Goal: Transaction & Acquisition: Purchase product/service

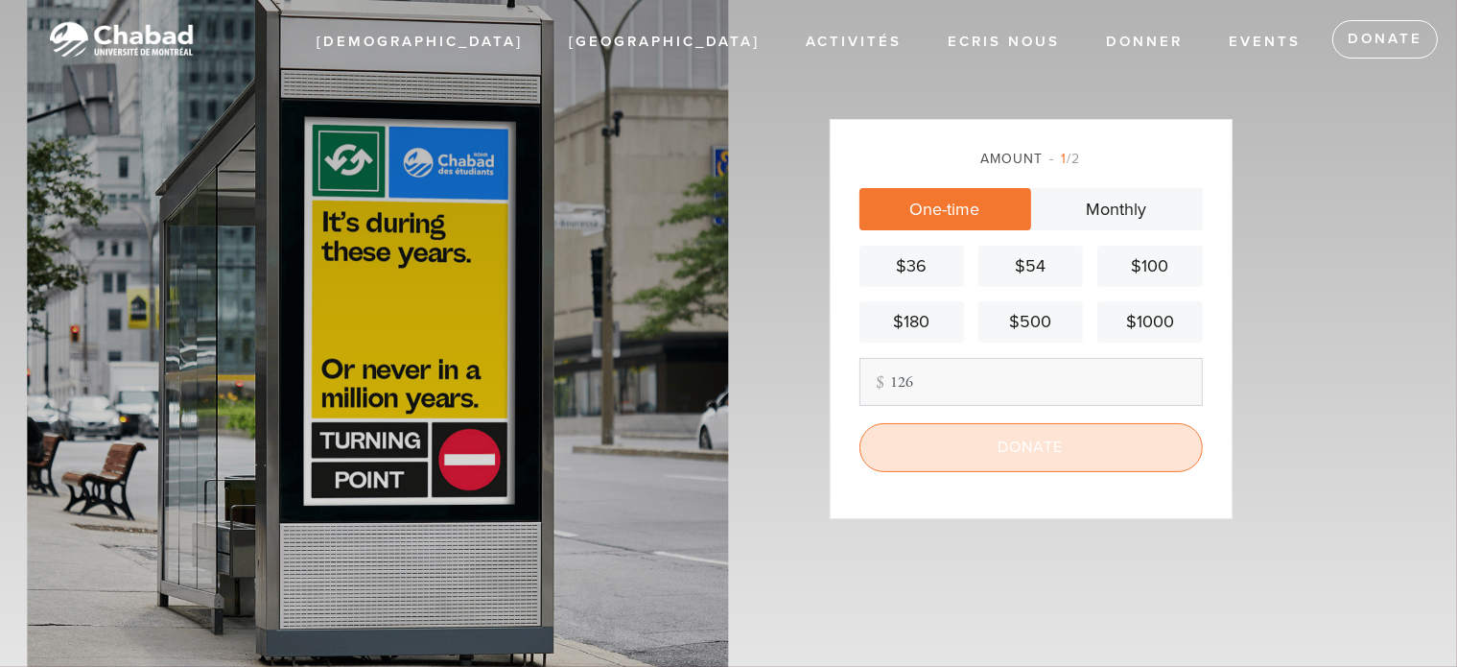
type input "126"
click at [1024, 437] on input "Donate" at bounding box center [1031, 447] width 343 height 48
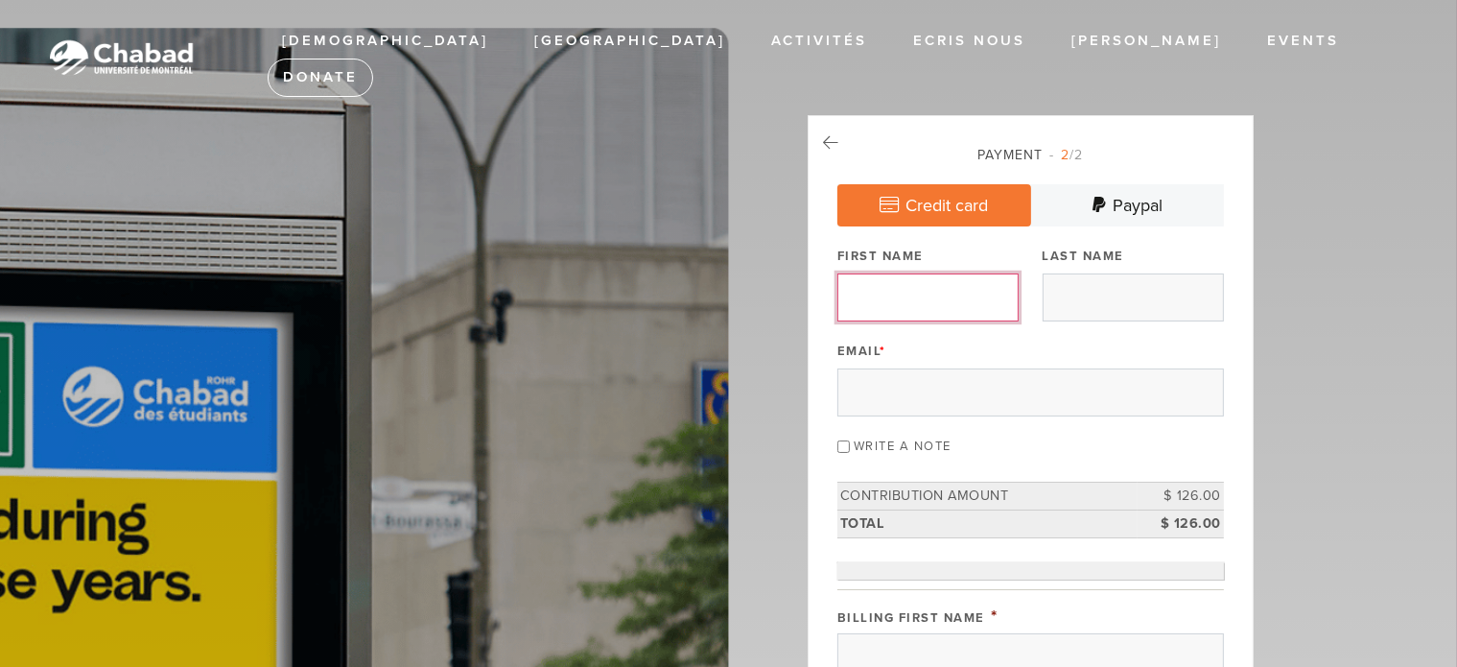
click at [938, 283] on input "First Name" at bounding box center [928, 297] width 181 height 48
type input "Jordan"
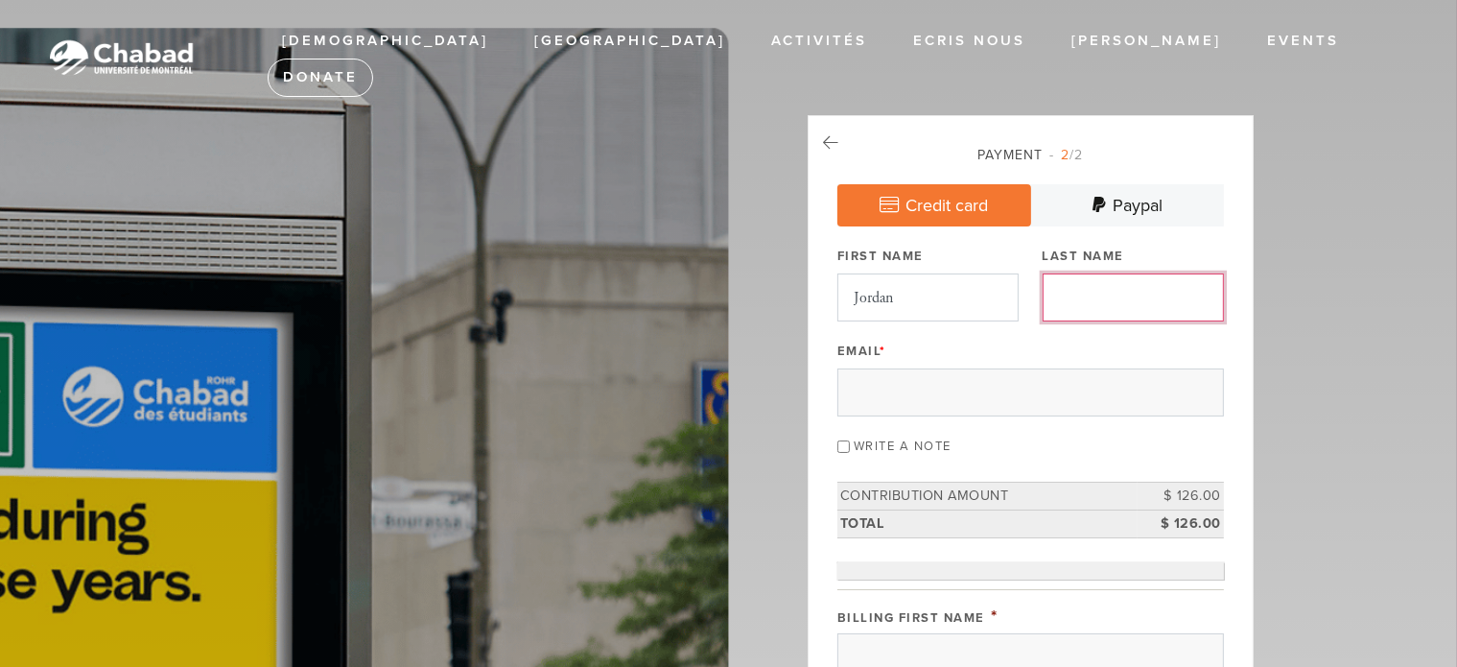
type input "Bouskila"
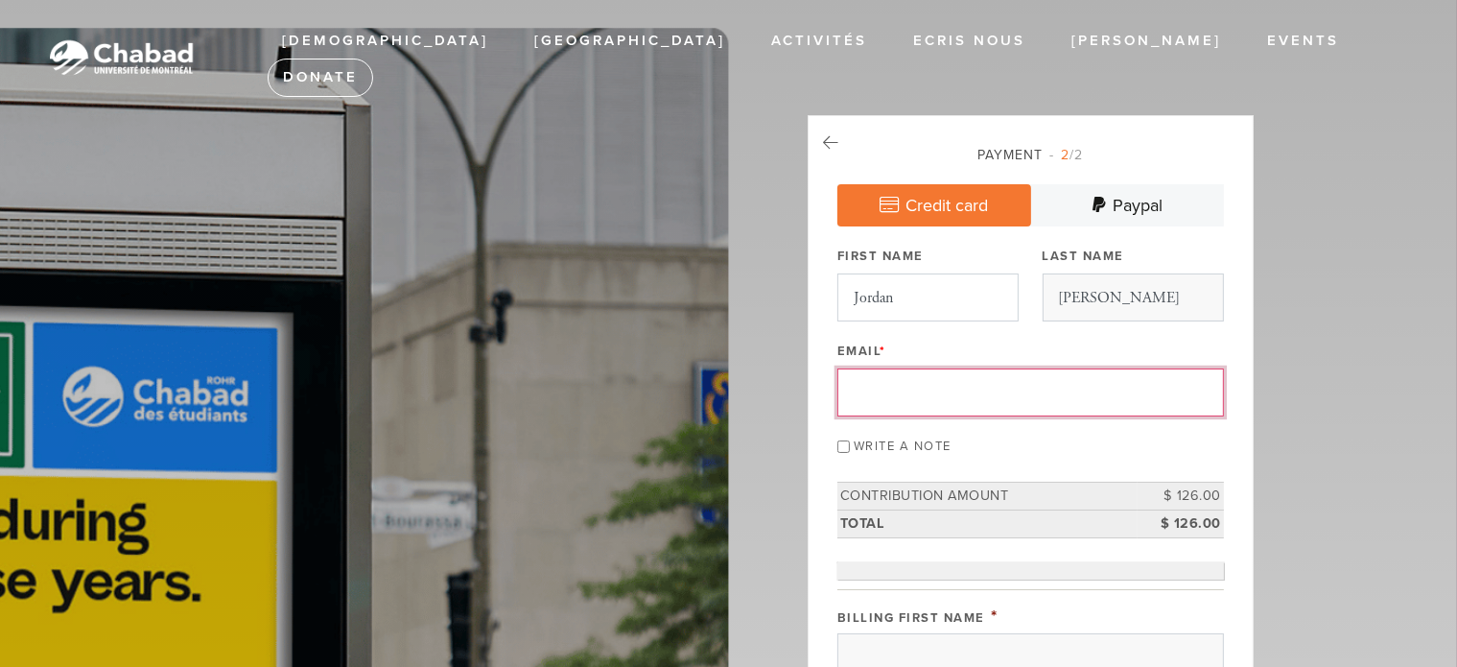
type input "info@dojostay.com"
drag, startPoint x: 918, startPoint y: 390, endPoint x: 818, endPoint y: 389, distance: 99.8
click at [964, 364] on div "Email *" at bounding box center [1031, 377] width 387 height 80
click at [956, 385] on input "Email *" at bounding box center [1031, 392] width 387 height 48
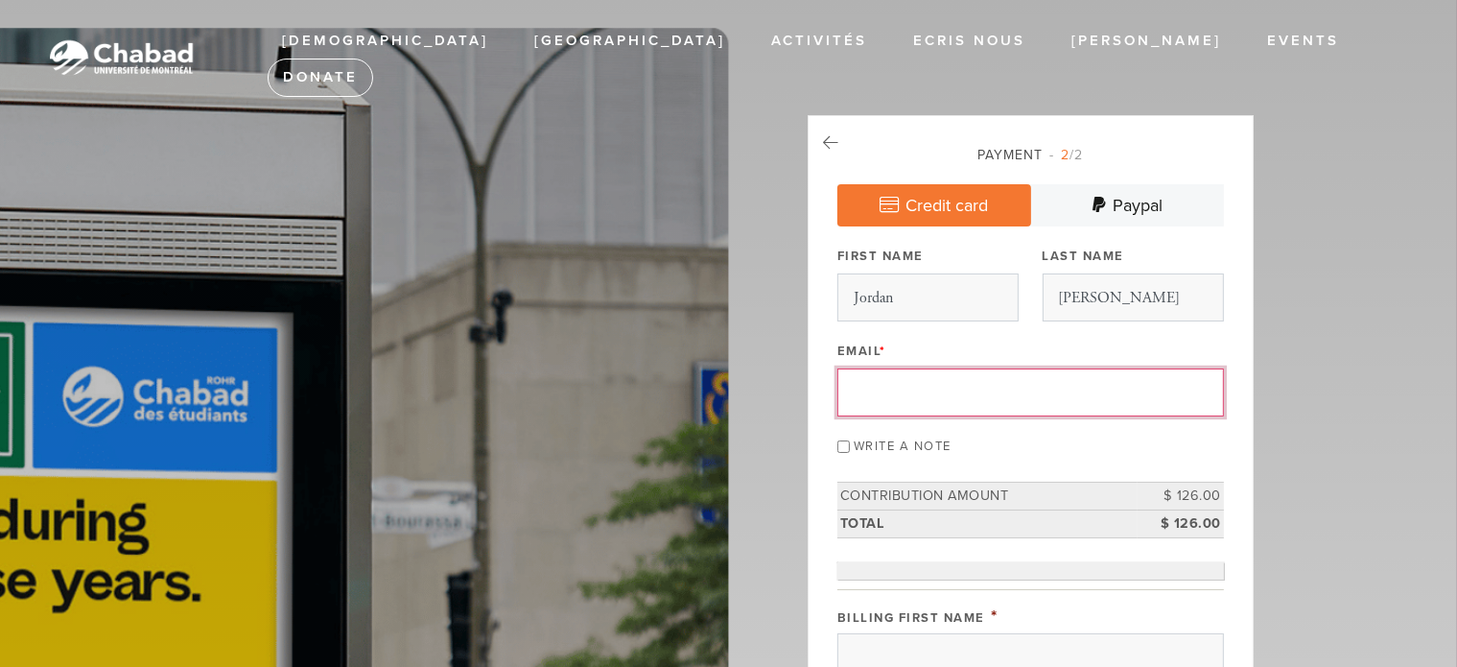
type input "bouskilajordan@gmail.com"
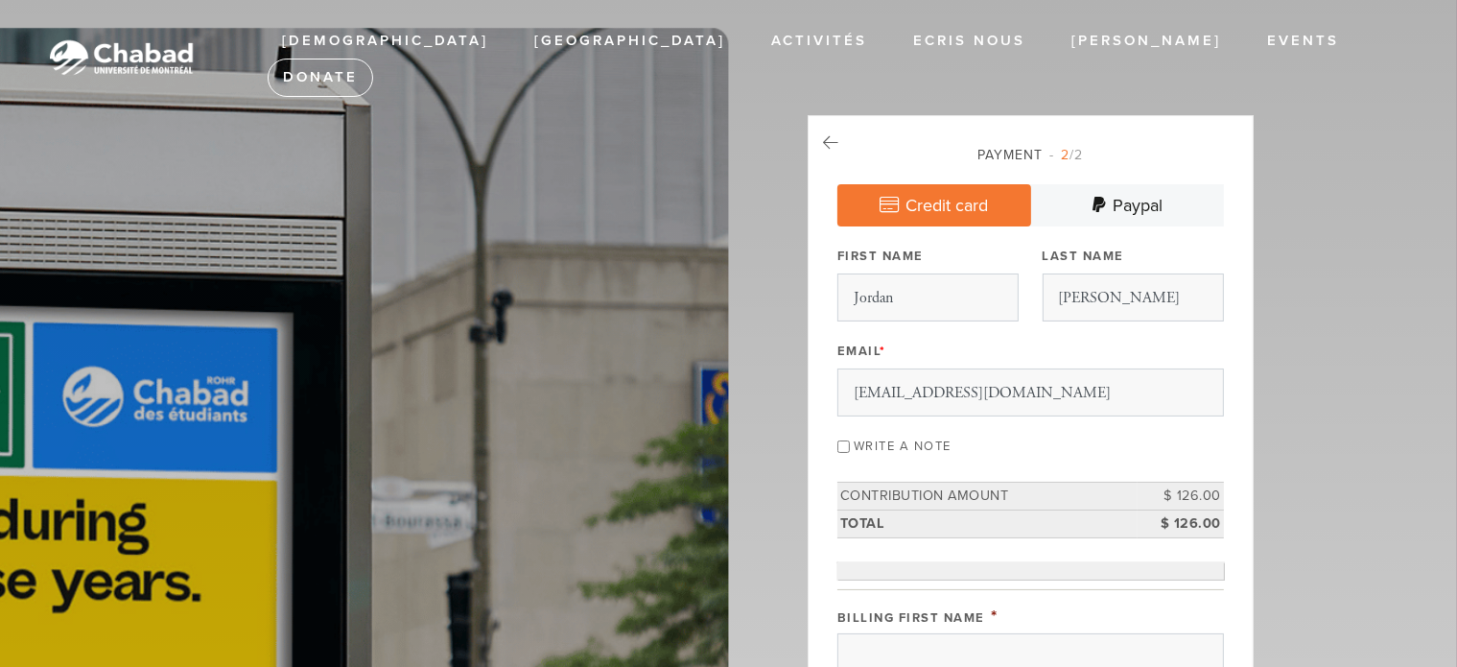
click at [1029, 453] on div "Write a note" at bounding box center [1031, 445] width 387 height 26
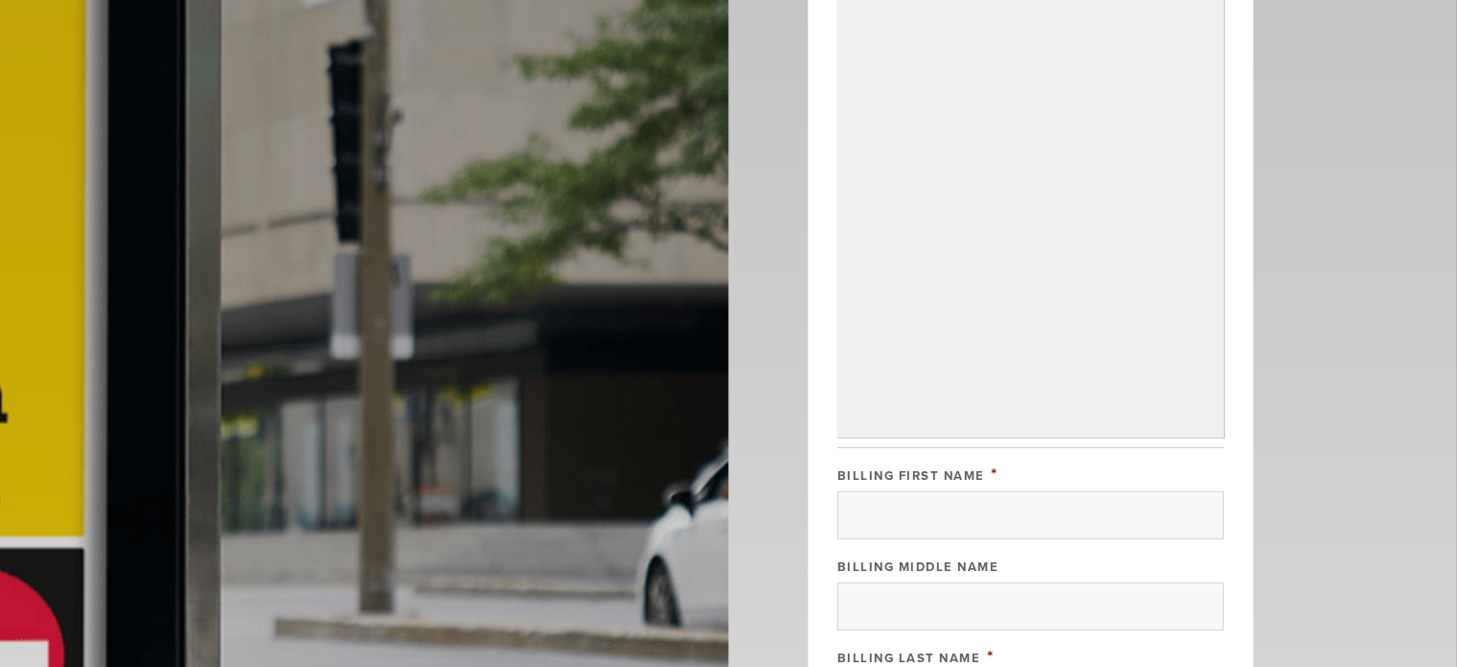
scroll to position [773, 0]
click at [1109, 438] on div "Process a new card Use Card on File Use a new card for this payment. This card …" at bounding box center [1031, 442] width 387 height 1306
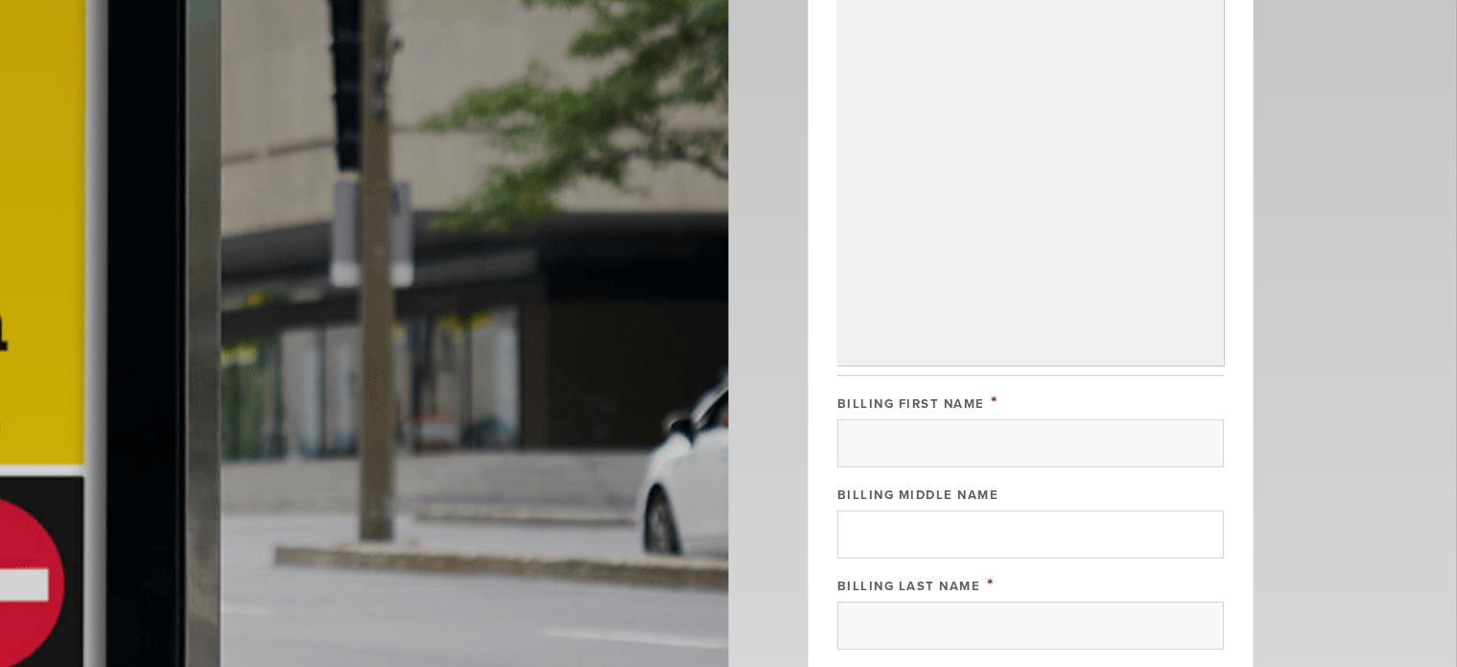
scroll to position [965, 0]
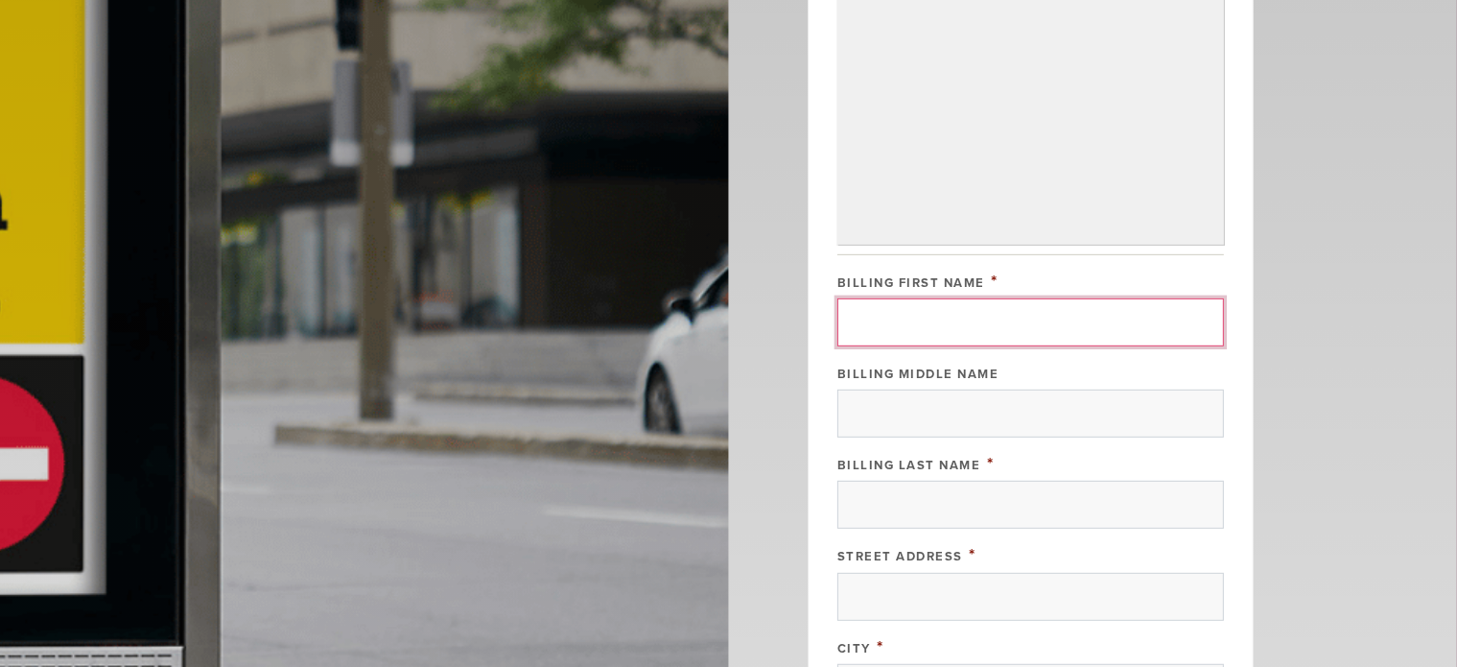
click at [946, 327] on input "Billing First Name" at bounding box center [1031, 322] width 387 height 48
type input "Jordan Salomon"
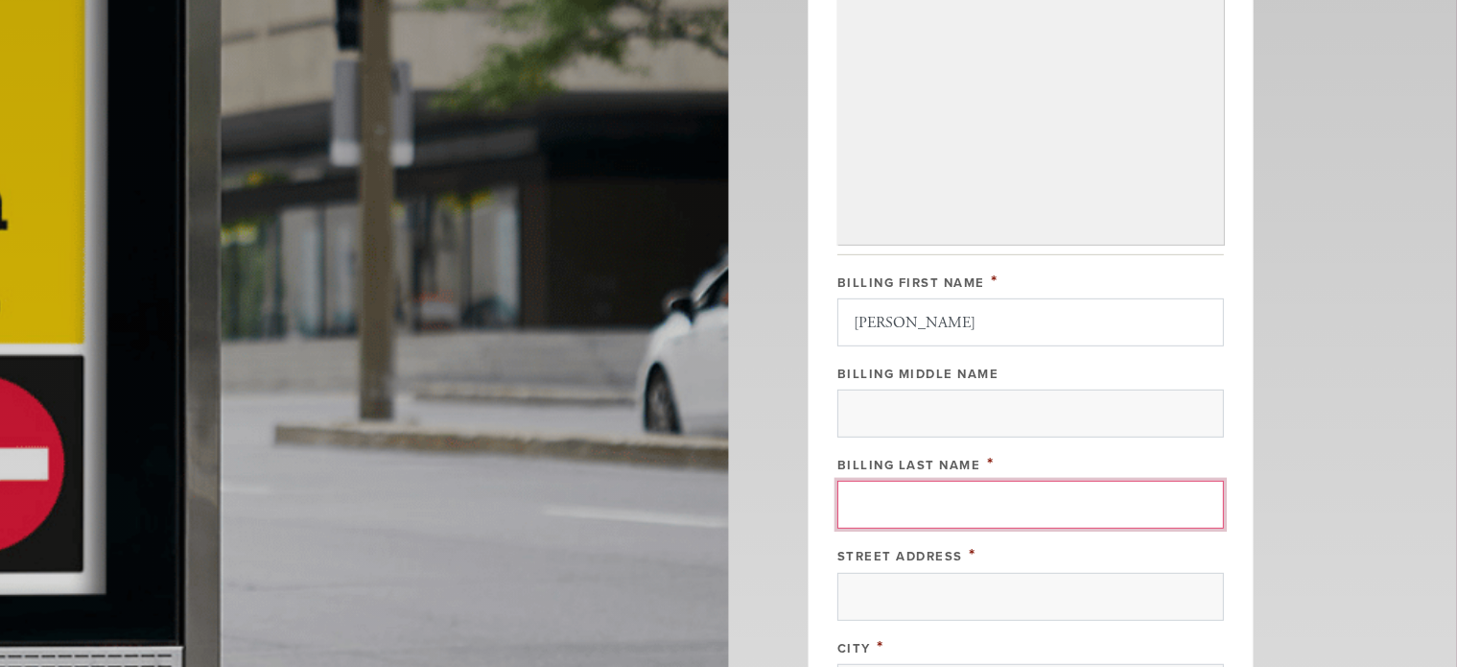
type input "Bouskila"
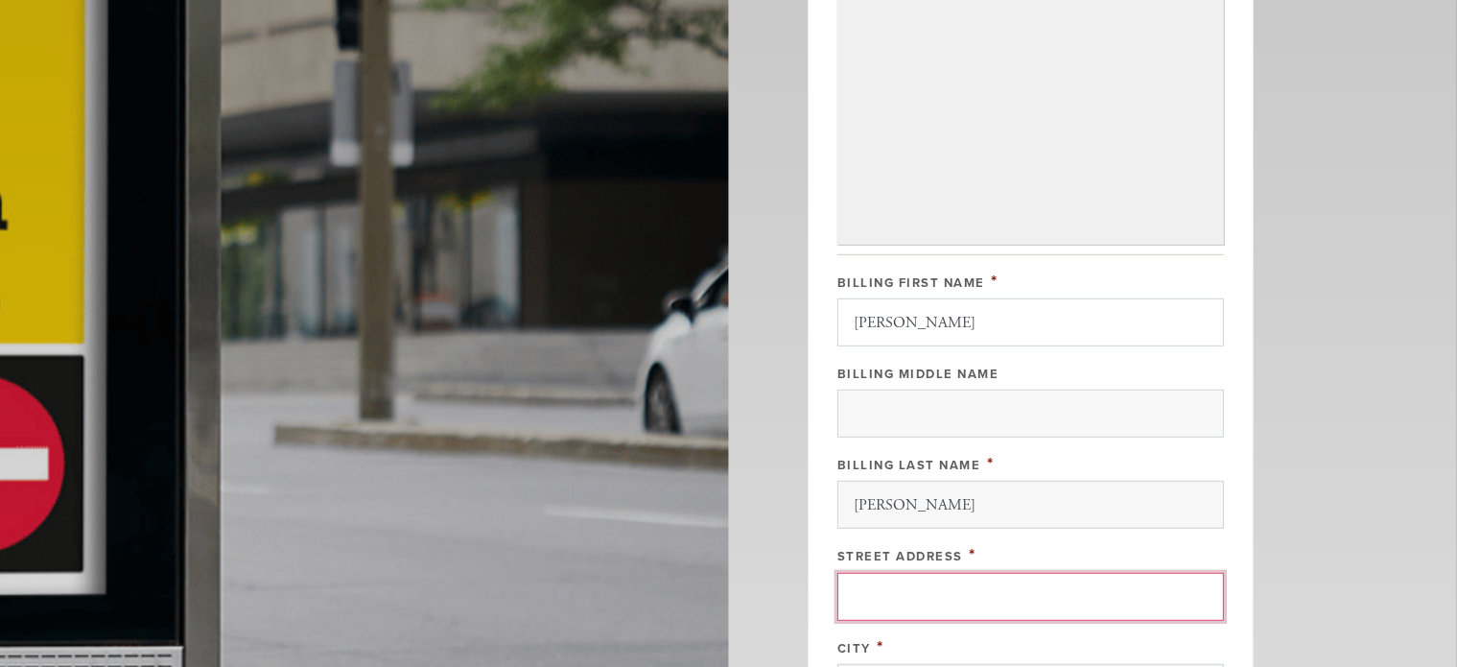
type input "1300 boulevard rené-levesque ouest, appartement 2306"
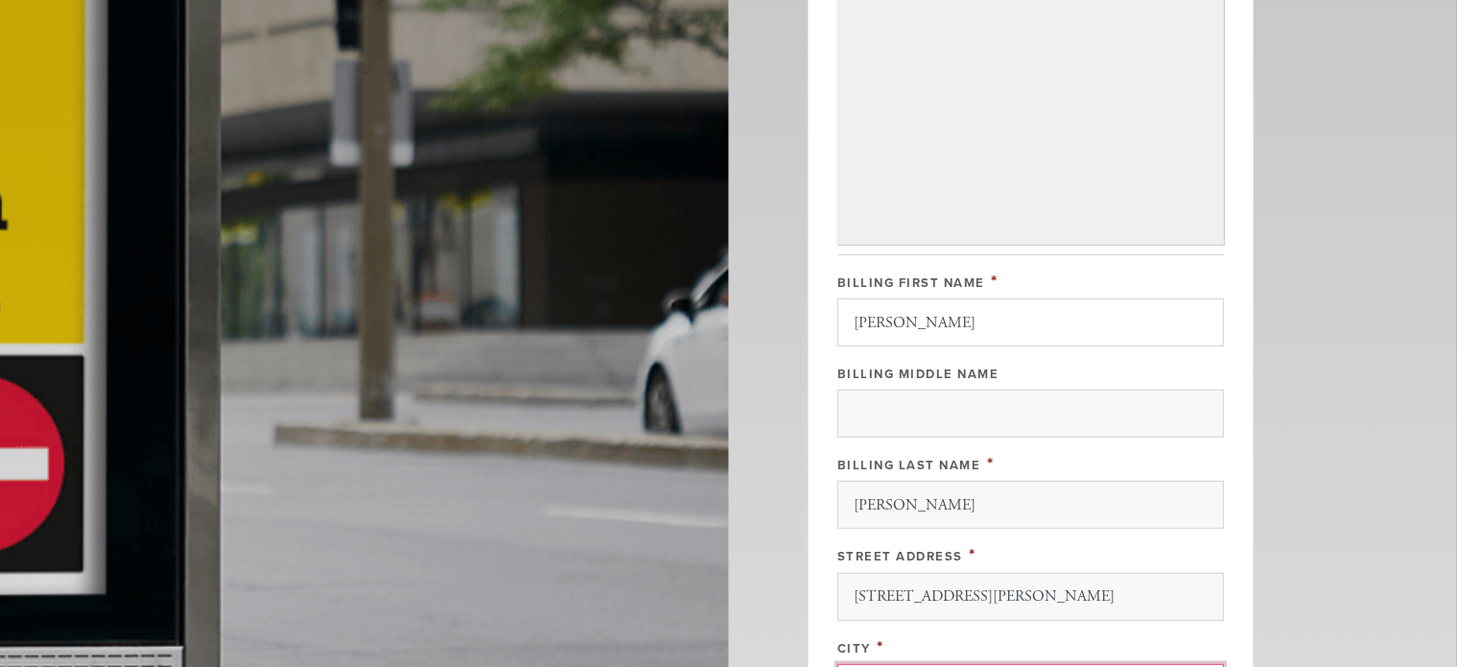
type input "Montréal"
type input "H3G 0B7"
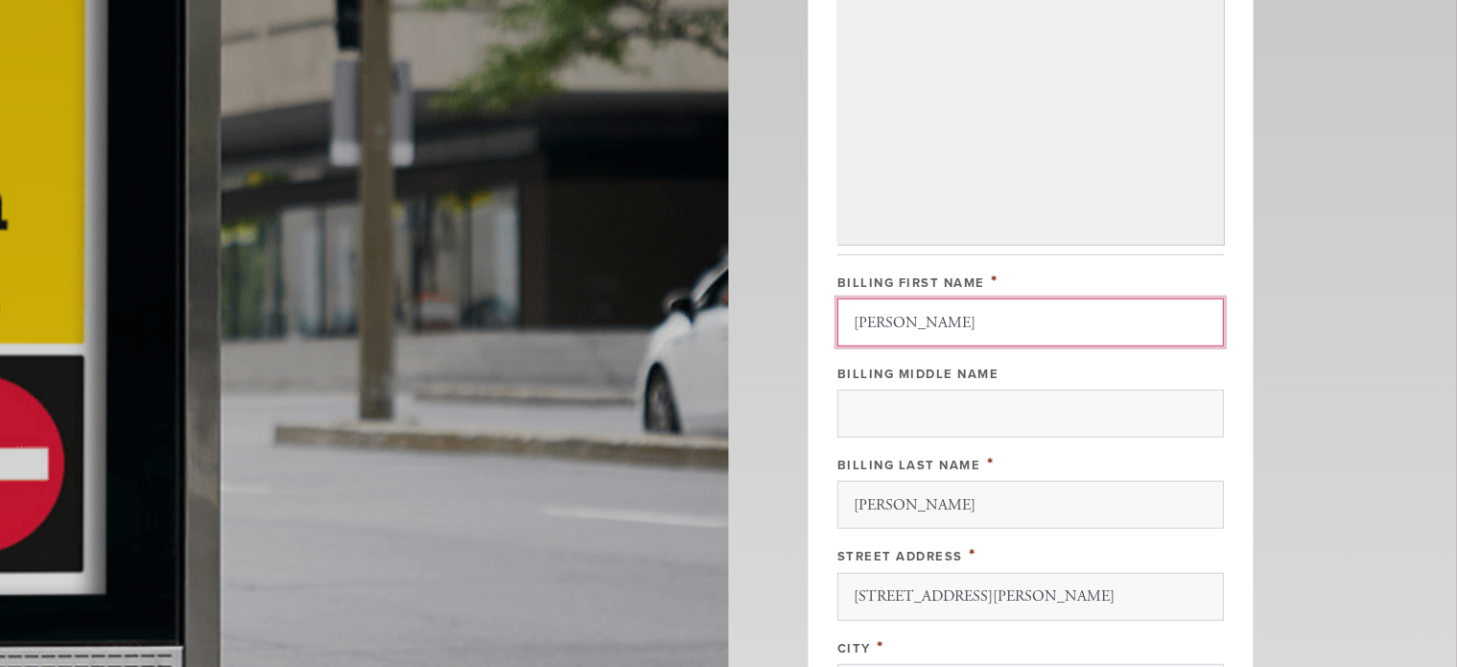
scroll to position [1360, 0]
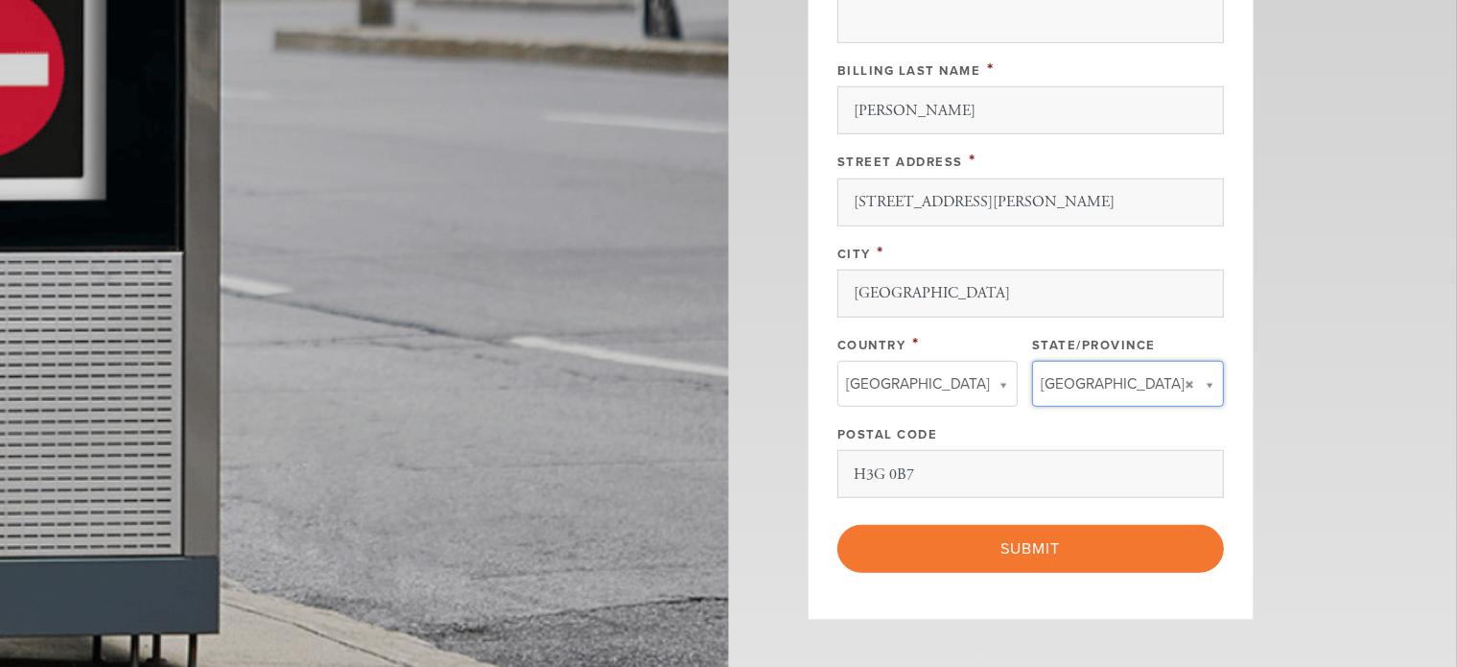
type input "QC"
type input "Canada"
click at [1059, 417] on input "QC" at bounding box center [1120, 417] width 155 height 28
click at [1094, 440] on li "None found." at bounding box center [1120, 446] width 155 height 22
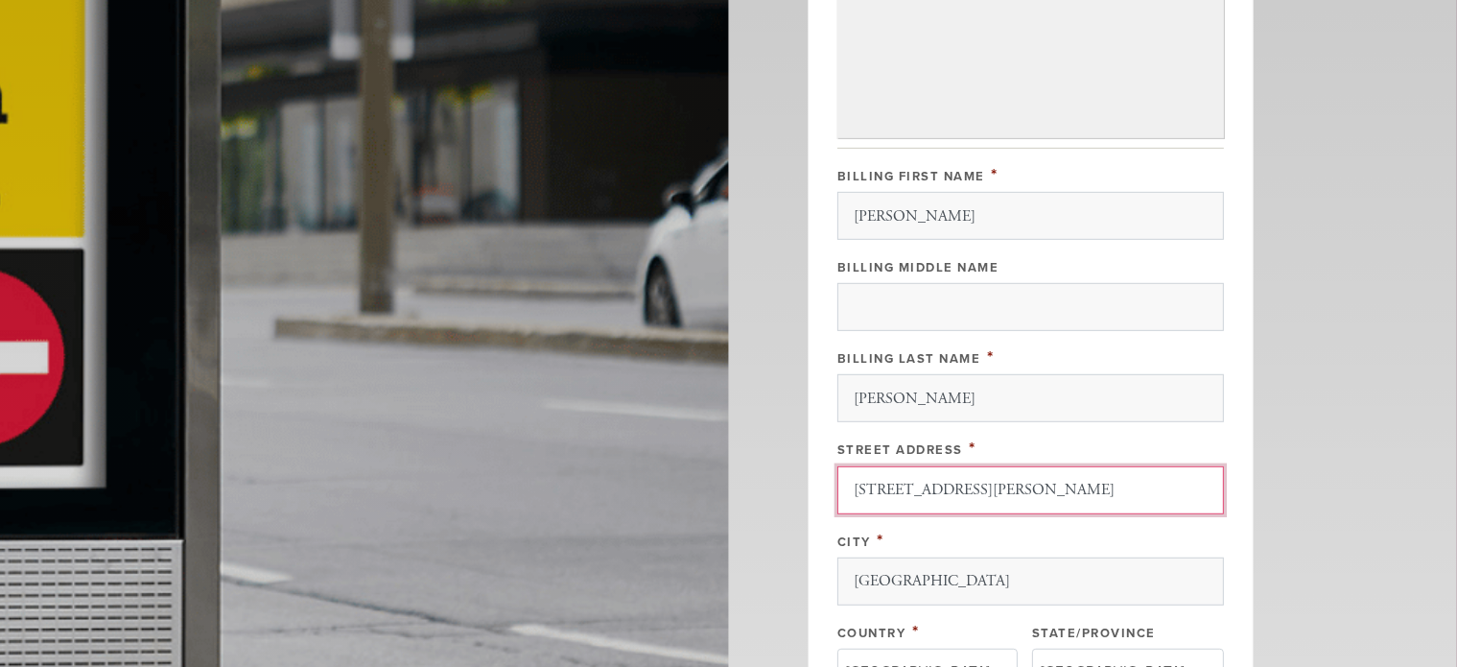
scroll to position [0, 15]
drag, startPoint x: 1089, startPoint y: 485, endPoint x: 1245, endPoint y: 484, distance: 156.4
type input "1300 boulevard rené-levesque ouest"
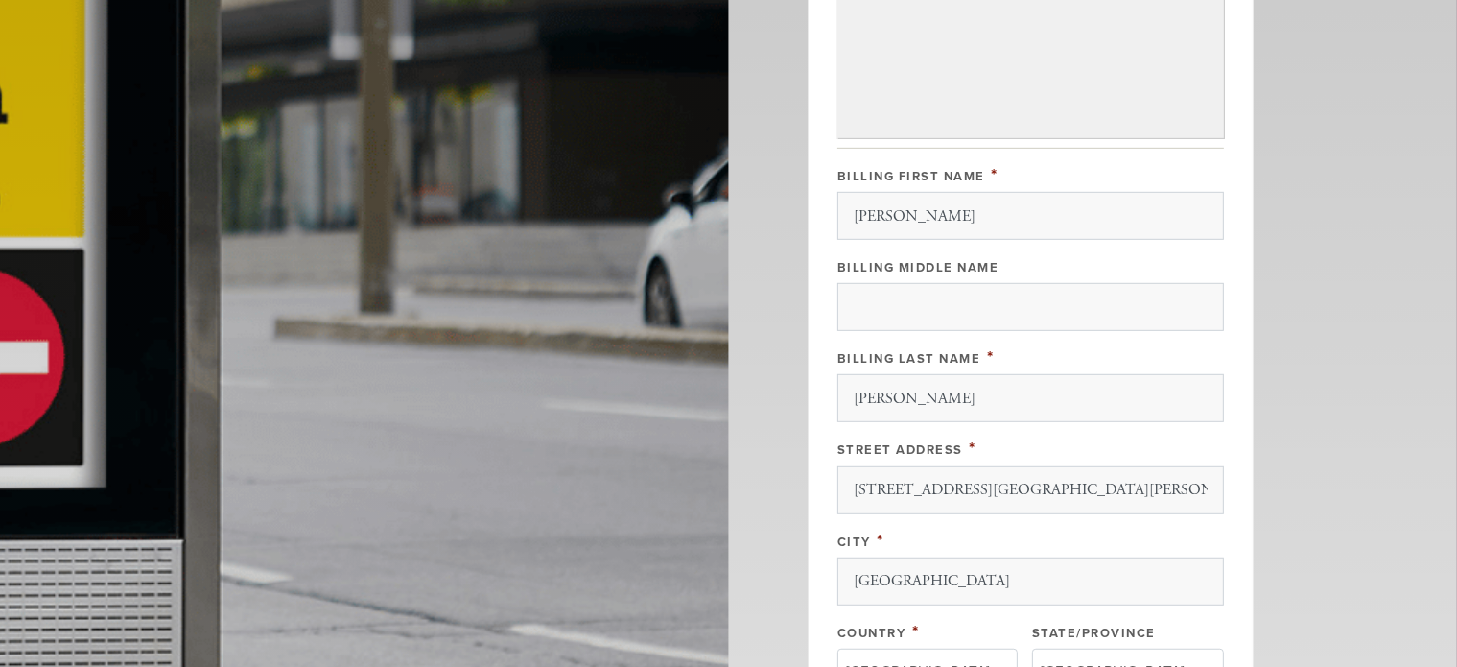
click at [1133, 532] on div "City *" at bounding box center [1031, 541] width 387 height 24
click at [932, 295] on input "Billing Middle Name" at bounding box center [1031, 307] width 387 height 48
drag, startPoint x: 977, startPoint y: 196, endPoint x: 975, endPoint y: 214, distance: 18.3
click at [976, 201] on input "Jordan Salomon" at bounding box center [1031, 216] width 387 height 48
drag, startPoint x: 975, startPoint y: 218, endPoint x: 920, endPoint y: 214, distance: 54.8
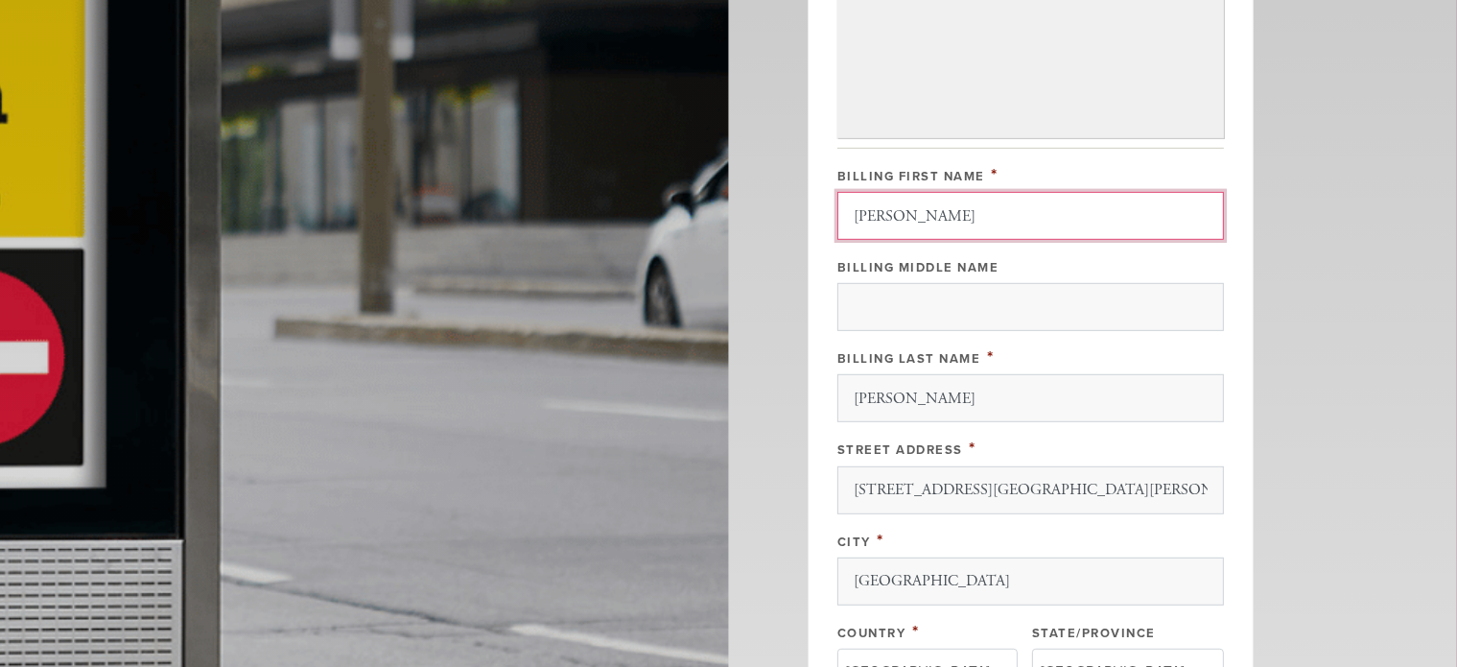
click at [920, 214] on input "Jordan Salomon" at bounding box center [1031, 216] width 387 height 48
type input "Jordan"
click at [909, 345] on div "Billing Last Name *" at bounding box center [1031, 357] width 387 height 24
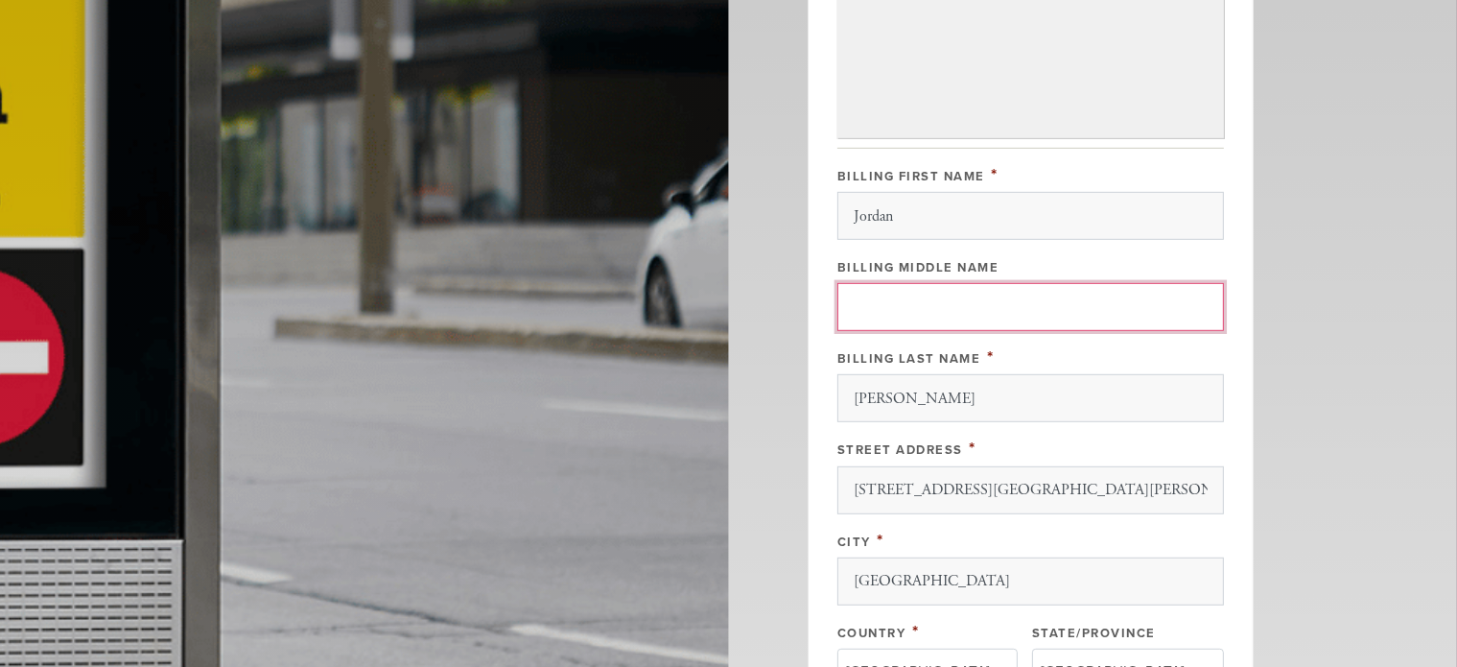
click at [894, 294] on input "Billing Middle Name" at bounding box center [1031, 307] width 387 height 48
paste input "Salomon"
type input "Salomon"
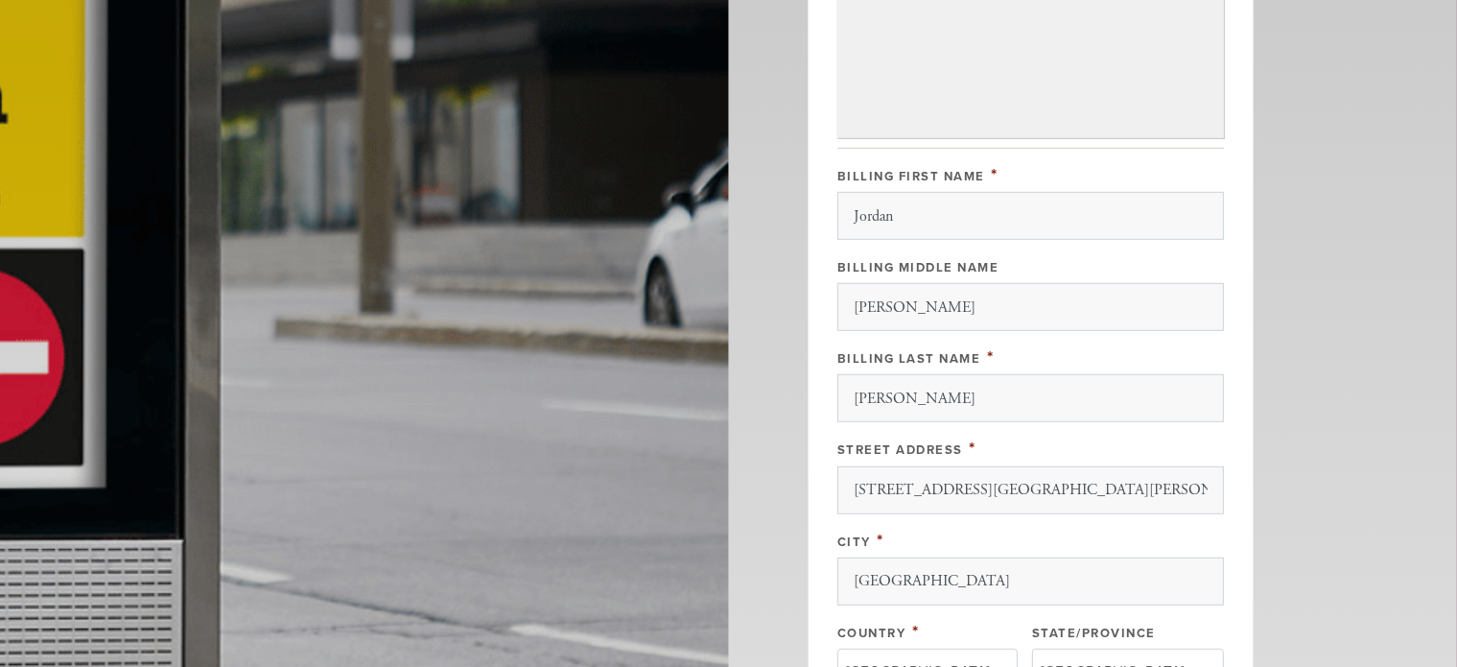
click at [1094, 256] on div "Billing Middle Name" at bounding box center [1031, 266] width 387 height 24
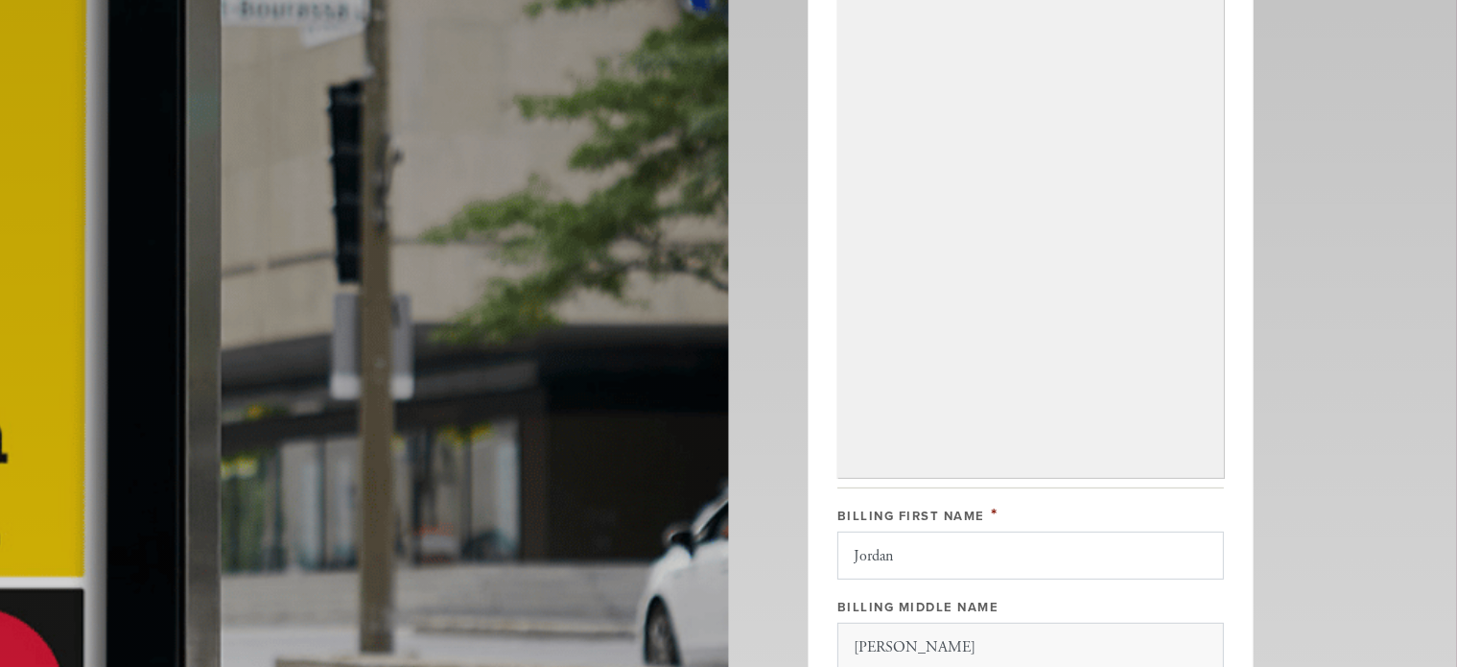
scroll to position [592, 0]
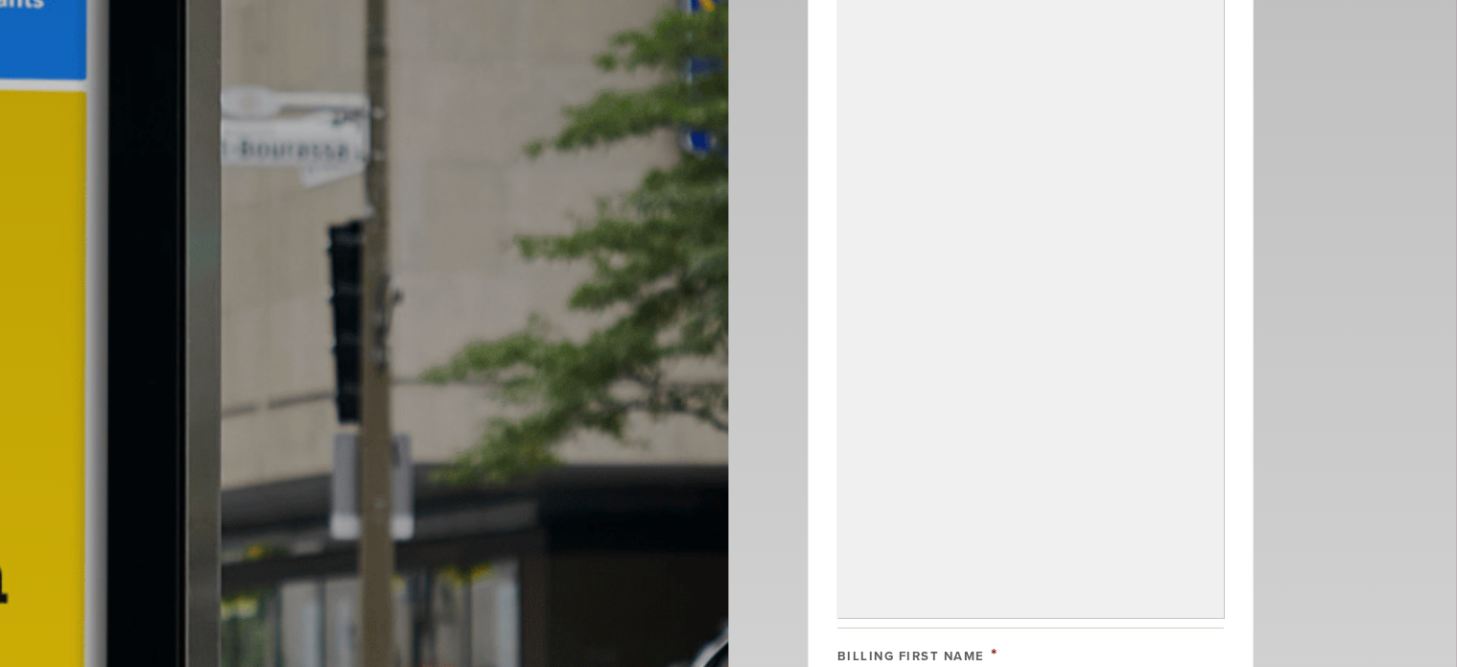
click at [1231, 349] on div "Payment 2 /2 Credit card Paypal Payment Processor Pay Later Carte de credit-Cre…" at bounding box center [1031, 455] width 446 height 1864
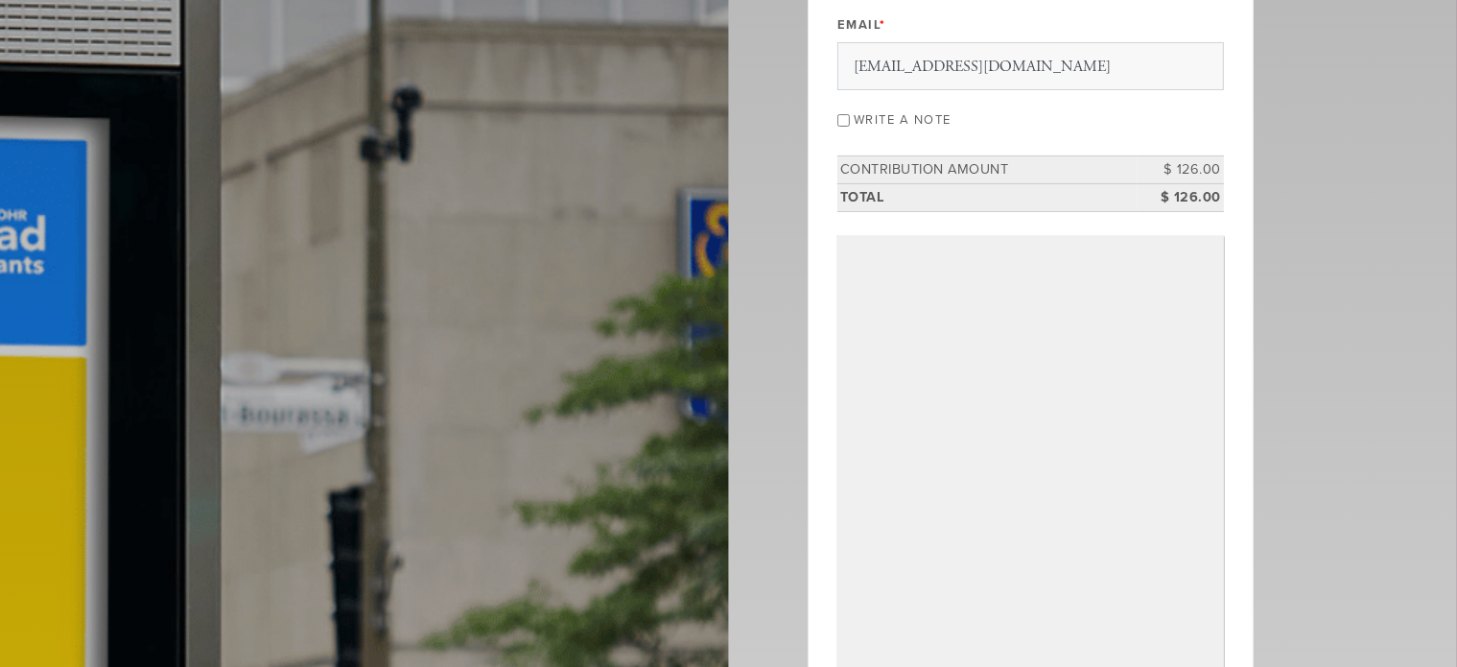
scroll to position [208, 0]
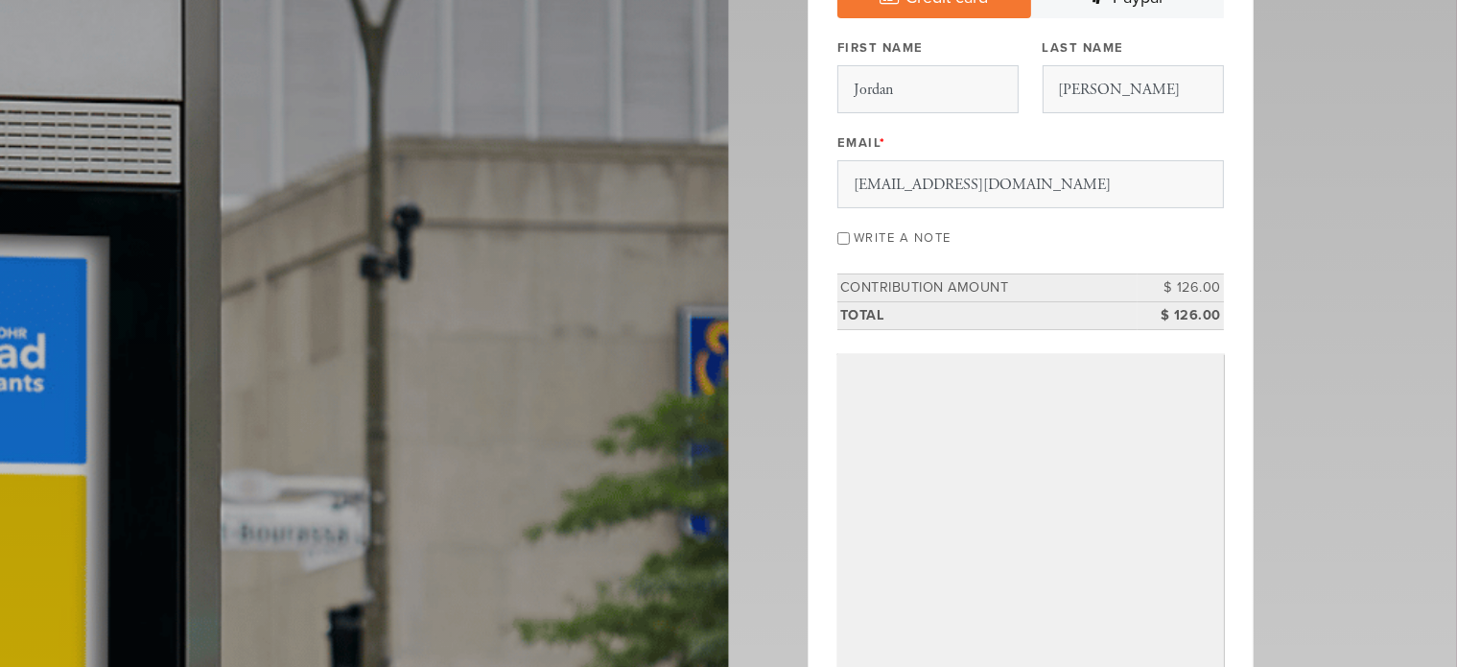
click at [850, 235] on input "Write a note" at bounding box center [844, 238] width 12 height 12
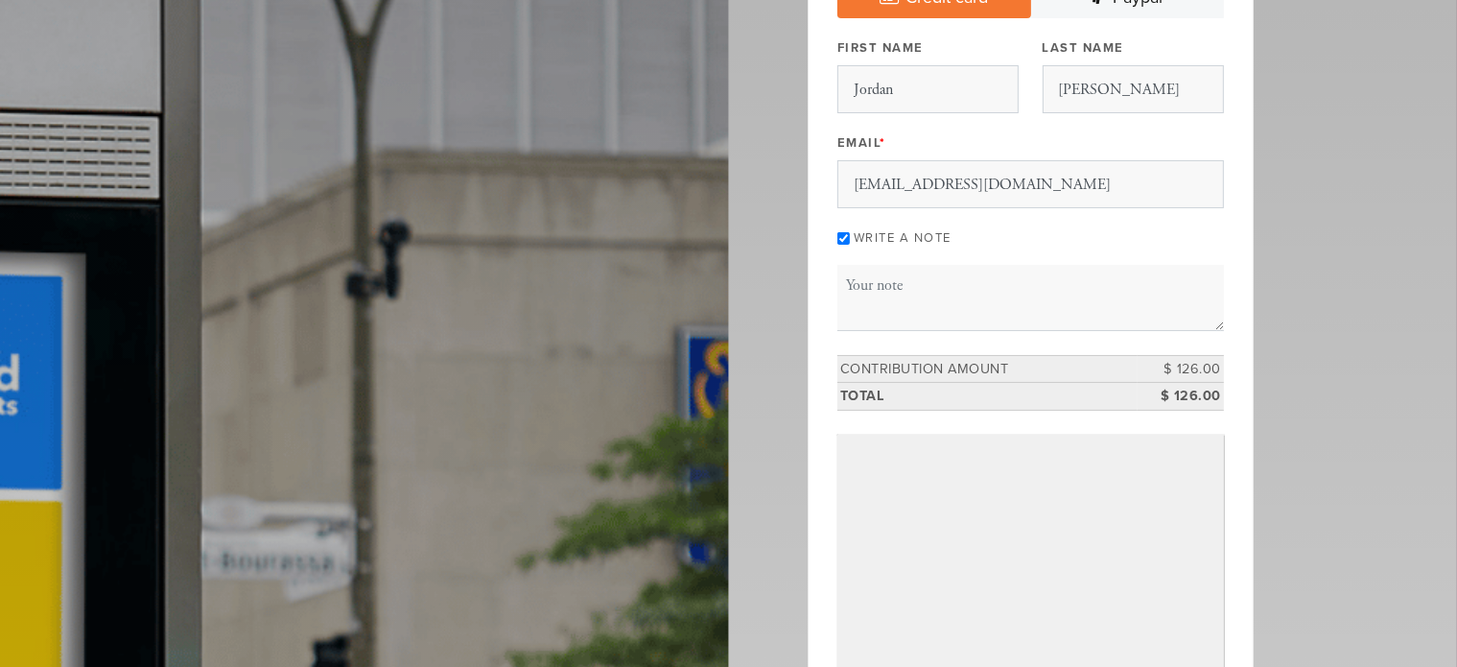
click at [850, 235] on input "Write a note" at bounding box center [844, 238] width 12 height 12
checkbox input "false"
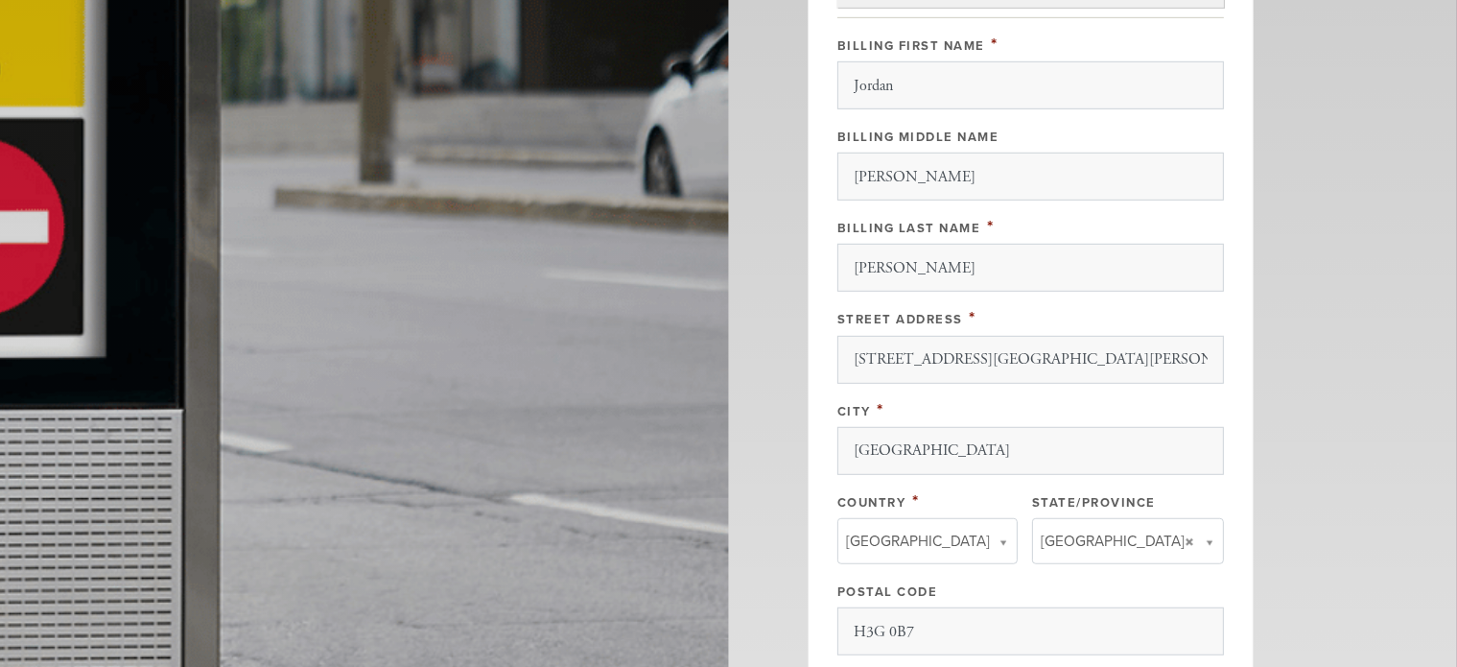
scroll to position [1654, 0]
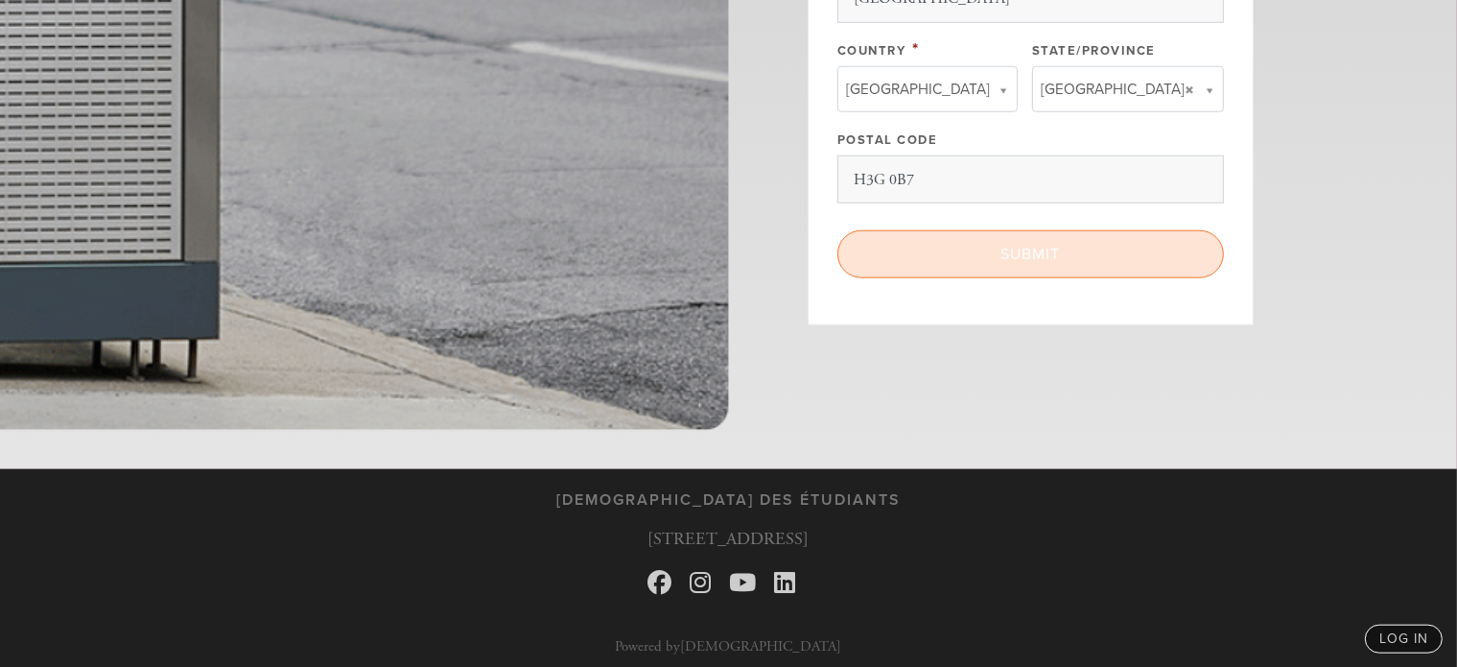
click at [1043, 259] on input "Submit" at bounding box center [1031, 254] width 387 height 48
